Goal: Find specific page/section: Find specific page/section

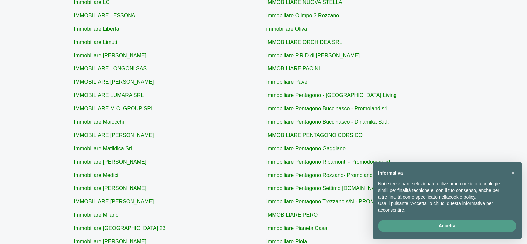
scroll to position [258, 0]
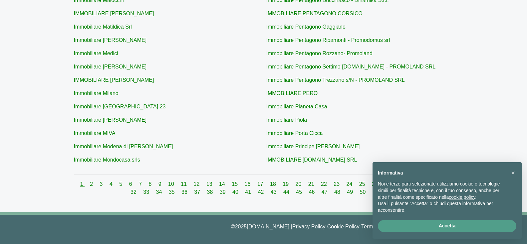
click at [80, 185] on link "1" at bounding box center [82, 185] width 4 height 6
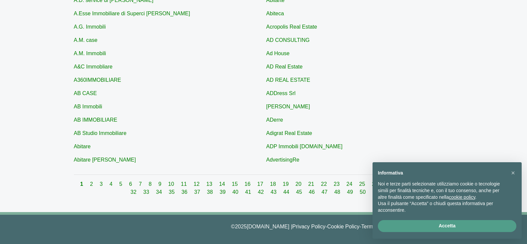
click at [86, 186] on div "1 2 3 4 5 6 7 8 9 10 11 12 13 14 15 16 17 18 19 20 21 22 23 24 25 26 27 28 29 3…" at bounding box center [264, 189] width 380 height 16
click at [90, 185] on link "2" at bounding box center [92, 185] width 4 height 6
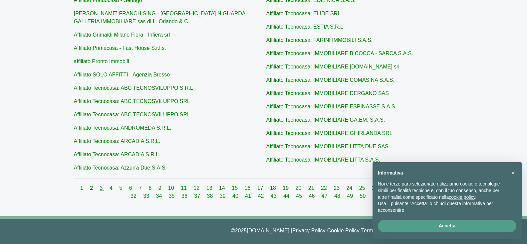
click at [100, 189] on link "3" at bounding box center [102, 189] width 4 height 6
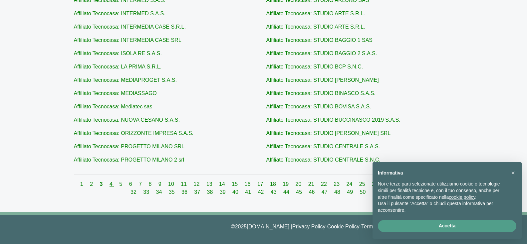
click at [110, 185] on link "4" at bounding box center [112, 185] width 4 height 6
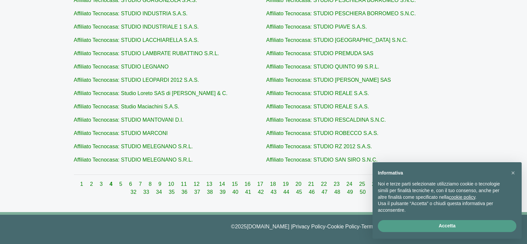
click at [115, 188] on div "1 2 3 4 5 6 7 8 9 10 11 12 13 14 15 16 17 18 19 20 21 22 23 24 25 26 27 28 29 3…" at bounding box center [264, 189] width 380 height 16
click at [119, 182] on link "5" at bounding box center [121, 185] width 4 height 6
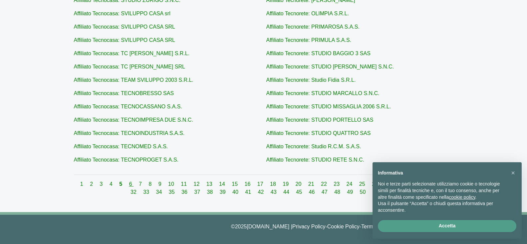
click at [129, 184] on link "6" at bounding box center [131, 185] width 4 height 6
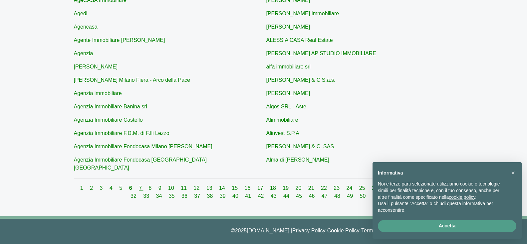
click at [139, 186] on link "7" at bounding box center [141, 189] width 4 height 6
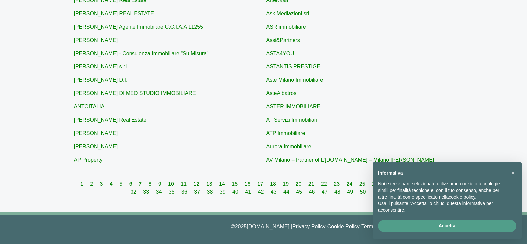
click at [149, 186] on link "8" at bounding box center [151, 185] width 4 height 6
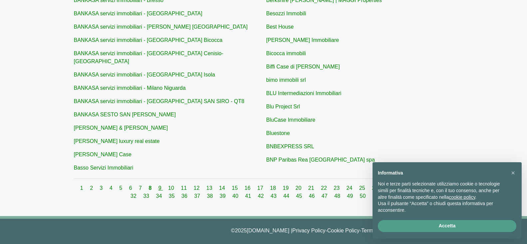
click at [159, 186] on link "9" at bounding box center [161, 189] width 4 height 6
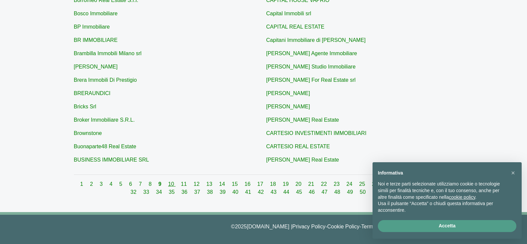
click at [168, 183] on link "10" at bounding box center [171, 185] width 7 height 6
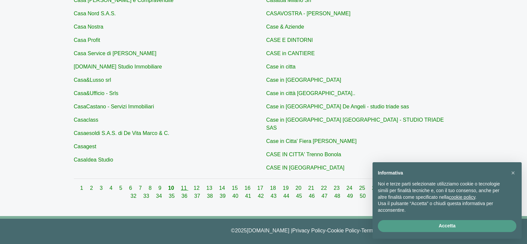
click at [181, 186] on link "11" at bounding box center [184, 189] width 7 height 6
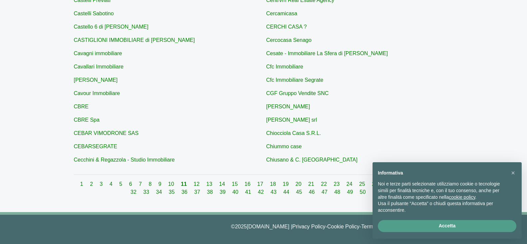
click at [194, 188] on div "1 2 3 4 5 6 7 8 9 10 11 12 13 14 15 16 17 18 19 20 21 22 23 24 25 26 27 28 29 3…" at bounding box center [264, 189] width 380 height 16
click at [194, 185] on link "12" at bounding box center [197, 185] width 7 height 6
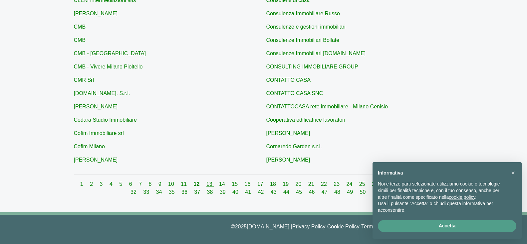
click at [207, 186] on link "13" at bounding box center [210, 185] width 7 height 6
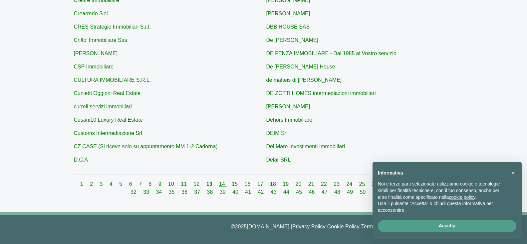
click at [219, 182] on link "14" at bounding box center [222, 185] width 7 height 6
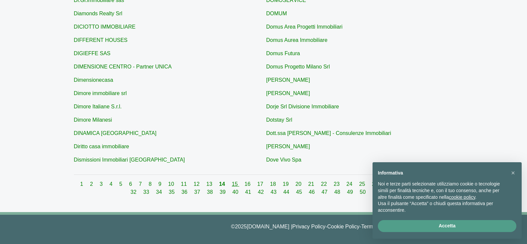
click at [232, 185] on link "15" at bounding box center [235, 185] width 7 height 6
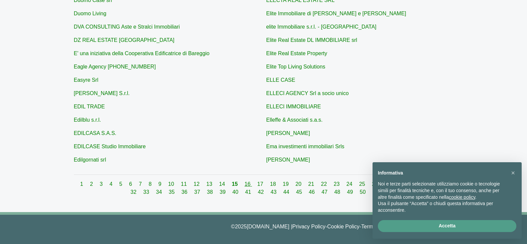
click at [245, 185] on link "16" at bounding box center [248, 185] width 7 height 6
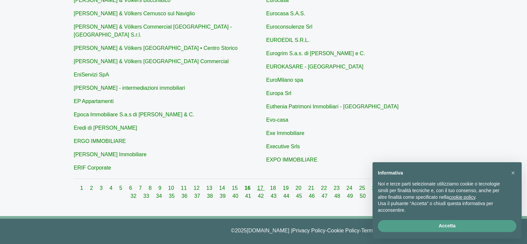
click at [257, 186] on link "17" at bounding box center [260, 189] width 7 height 6
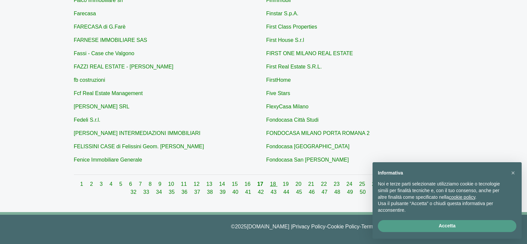
click at [270, 185] on link "18" at bounding box center [273, 185] width 7 height 6
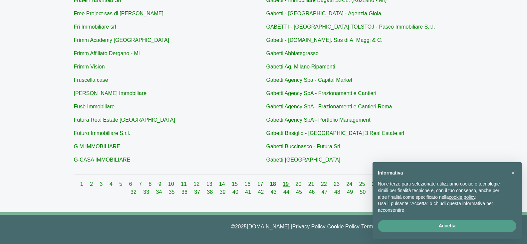
click at [277, 186] on div "1 2 3 4 5 6 7 8 9 10 11 12 13 14 15 16 17 18 19 20 21 22 23 24 25 26 27 28 29 3…" at bounding box center [264, 189] width 380 height 16
click at [283, 186] on link "19" at bounding box center [286, 185] width 7 height 6
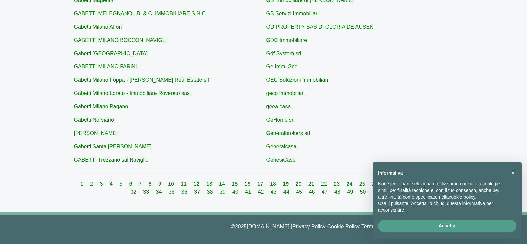
click at [296, 183] on link "20" at bounding box center [299, 185] width 7 height 6
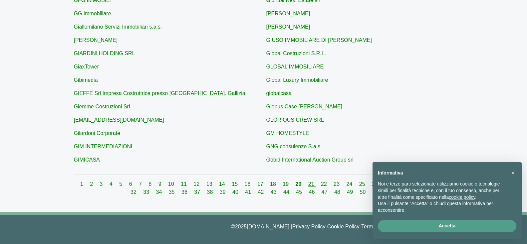
click at [308, 186] on link "21" at bounding box center [311, 185] width 7 height 6
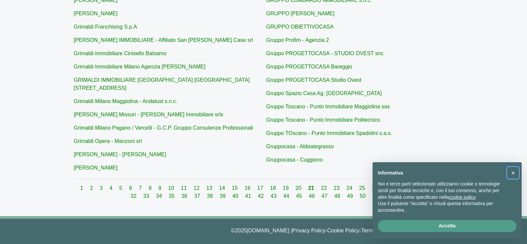
click at [514, 173] on span "×" at bounding box center [513, 173] width 4 height 7
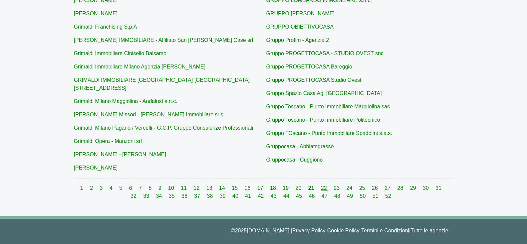
click at [321, 186] on link "22" at bounding box center [324, 189] width 7 height 6
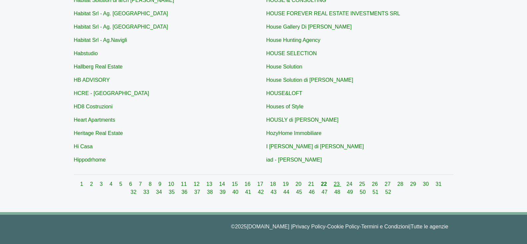
click at [334, 187] on link "23" at bounding box center [337, 185] width 7 height 6
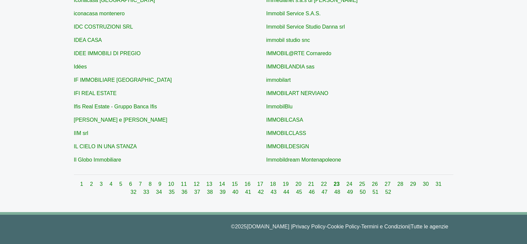
scroll to position [83, 0]
